Goal: Understand process/instructions: Learn how to perform a task or action

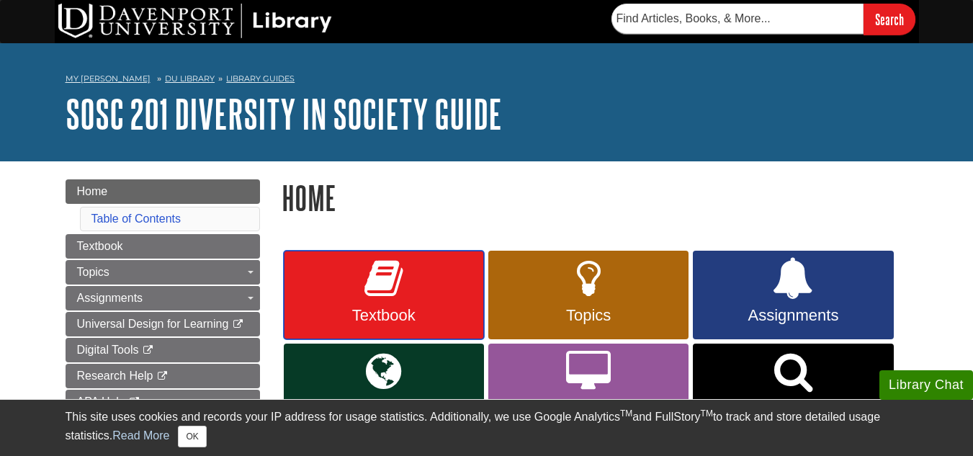
click at [350, 259] on link "Textbook" at bounding box center [384, 295] width 200 height 89
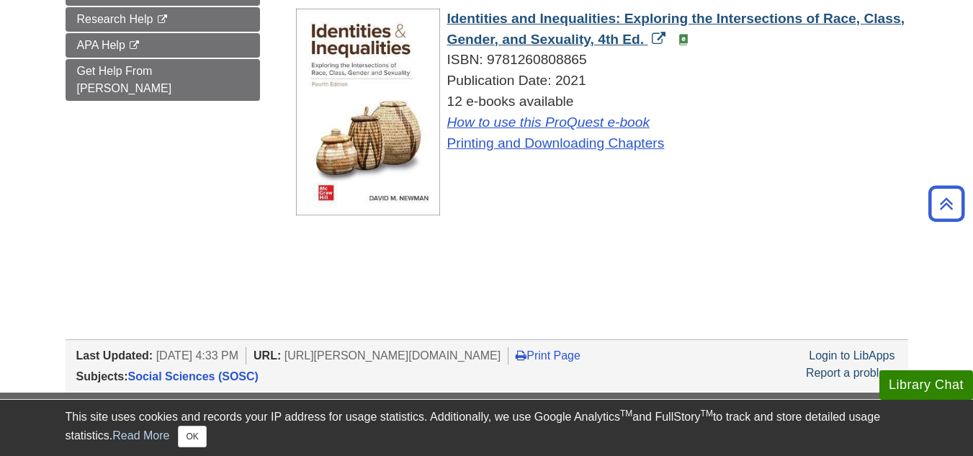
scroll to position [360, 0]
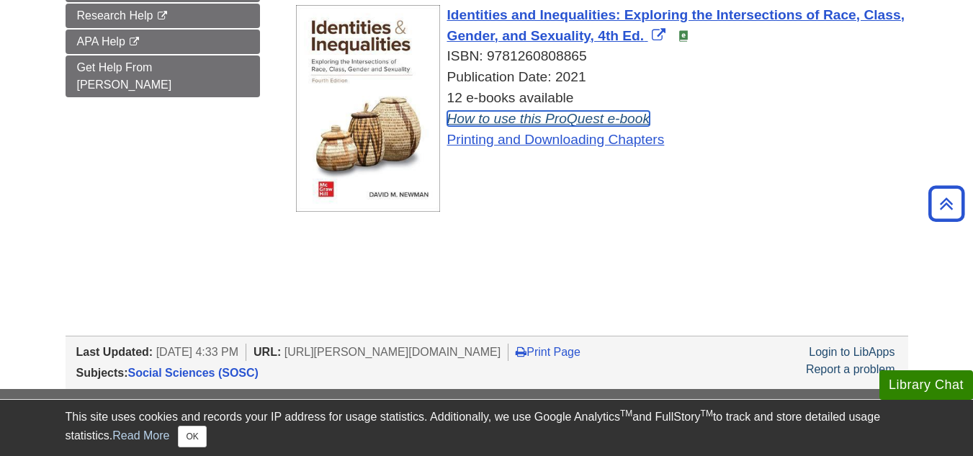
click at [495, 117] on link "How to use this ProQuest e-book" at bounding box center [548, 118] width 203 height 15
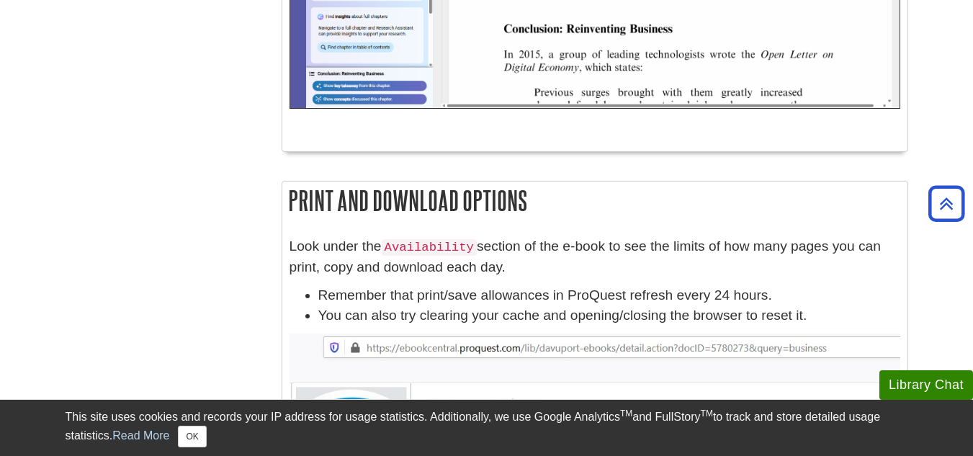
scroll to position [1512, 0]
